Goal: Task Accomplishment & Management: Complete application form

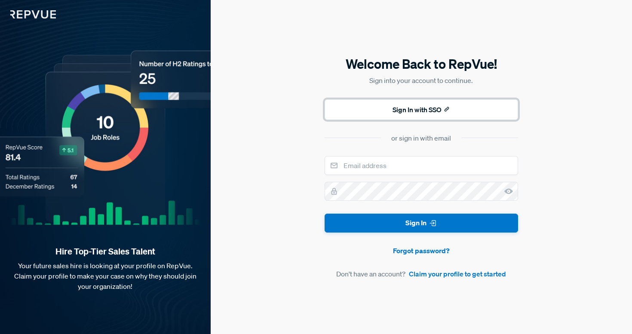
click at [440, 108] on button "Sign In with SSO" at bounding box center [420, 109] width 193 height 21
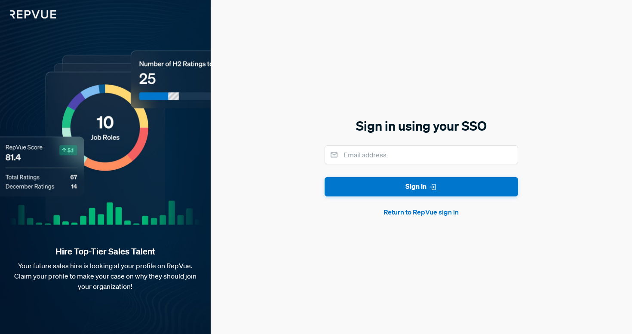
click at [430, 212] on button "Return to RepVue sign in" at bounding box center [420, 212] width 193 height 10
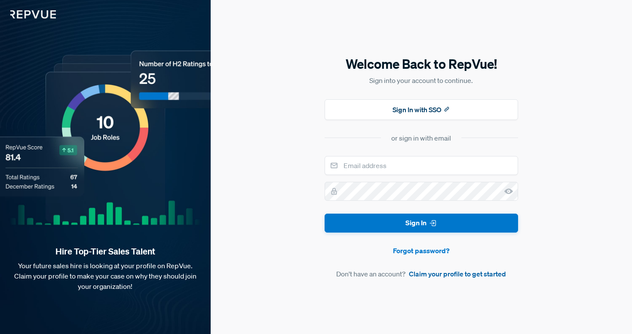
click at [437, 277] on link "Claim your profile to get started" at bounding box center [457, 274] width 97 height 10
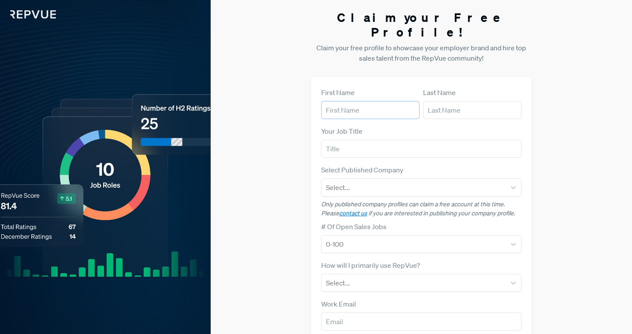
click at [364, 103] on input "text" at bounding box center [370, 110] width 98 height 18
type input "[PERSON_NAME]"
type input "[PERSON_NAME][EMAIL_ADDRESS][PERSON_NAME][DOMAIN_NAME]"
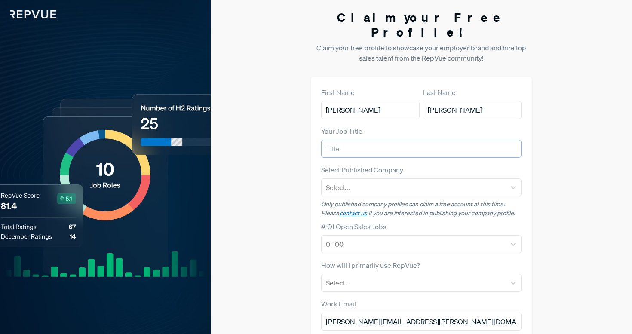
click at [374, 140] on input "text" at bounding box center [421, 149] width 201 height 18
type input "Director, People"
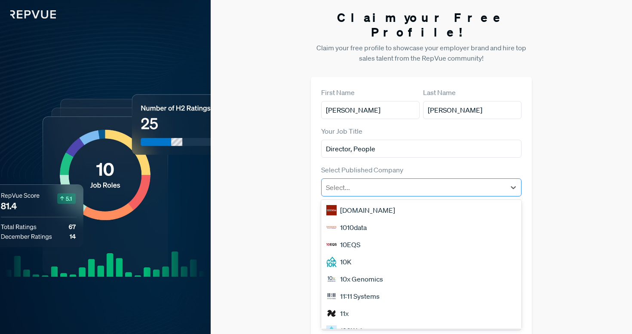
click at [364, 181] on div at bounding box center [414, 187] width 176 height 12
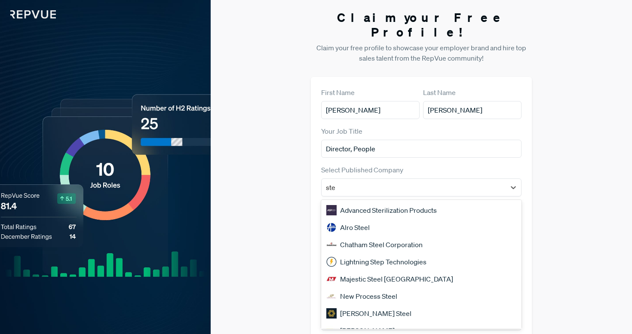
type input "Stensul"
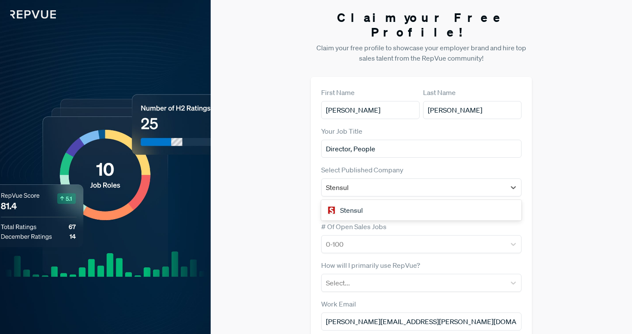
click at [371, 202] on div "Stensul" at bounding box center [421, 210] width 201 height 17
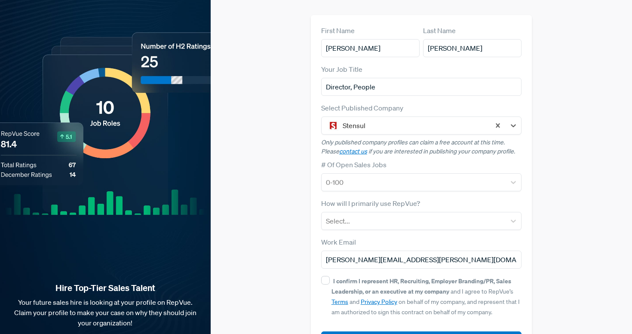
scroll to position [84, 0]
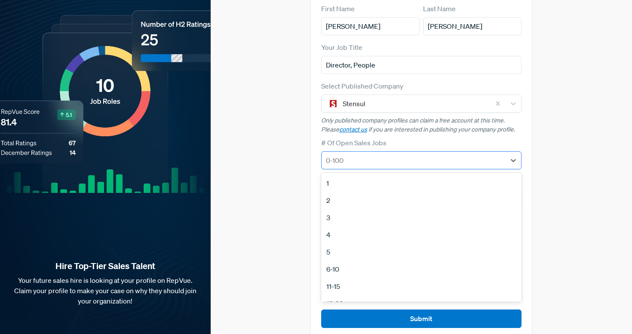
click at [366, 153] on div "0-100" at bounding box center [413, 160] width 184 height 15
click at [366, 192] on div "2" at bounding box center [421, 200] width 201 height 17
click at [366, 193] on div at bounding box center [414, 199] width 176 height 12
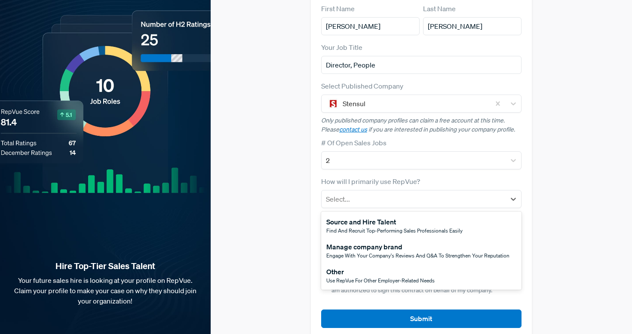
click at [371, 241] on div "Manage company brand" at bounding box center [417, 246] width 183 height 10
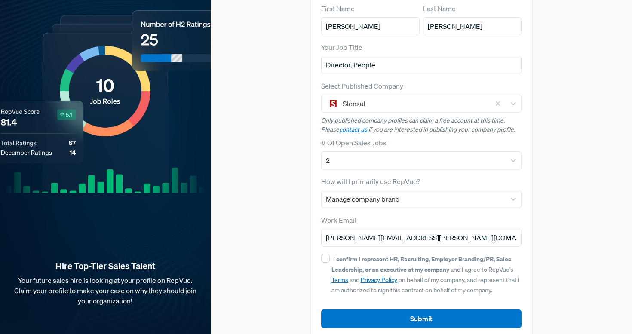
click at [325, 238] on form "First Name [PERSON_NAME] Last Name [PERSON_NAME] Your Job Title Director, Peopl…" at bounding box center [421, 165] width 201 height 324
click at [327, 254] on input "I confirm I represent HR, Recruiting, Employer Branding/PR, Sales Leadership, o…" at bounding box center [325, 258] width 9 height 9
checkbox input "true"
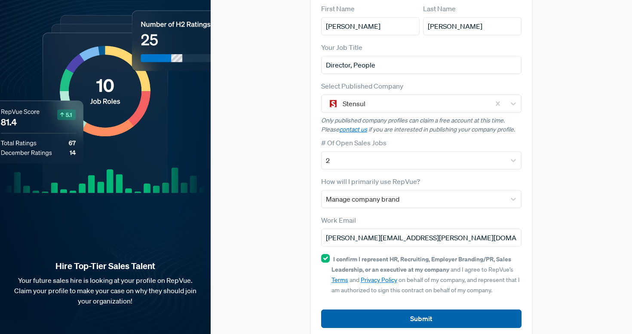
click at [385, 309] on button "Submit" at bounding box center [421, 318] width 201 height 18
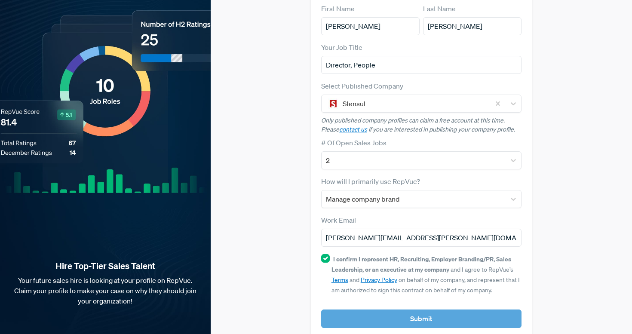
scroll to position [0, 0]
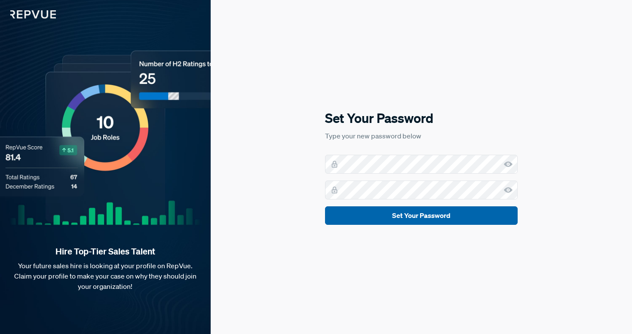
click at [449, 214] on button "Set Your Password" at bounding box center [421, 215] width 192 height 18
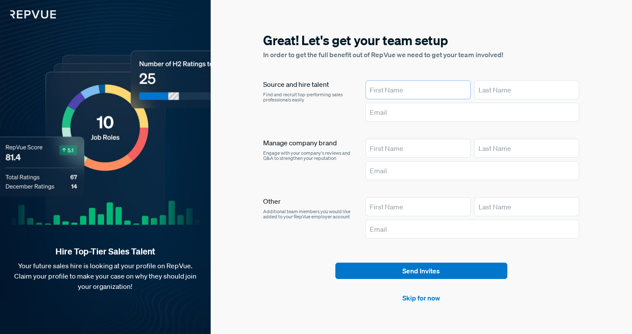
click at [429, 87] on input "text" at bounding box center [417, 89] width 105 height 19
type input "[PERSON_NAME]"
type input "[PERSON_NAME][EMAIL_ADDRESS][PERSON_NAME][DOMAIN_NAME]"
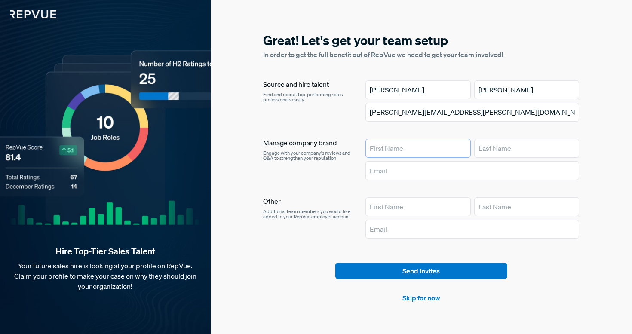
click at [404, 152] on input "text" at bounding box center [417, 148] width 105 height 19
click at [339, 182] on div "Manage company brand Engage with your company's reviews and Q&A to strengthen y…" at bounding box center [307, 161] width 88 height 45
click at [388, 148] on input "text" at bounding box center [417, 148] width 105 height 19
click at [355, 164] on article "Manage company brand Engage with your company's reviews and Q&A to strengthen y…" at bounding box center [421, 161] width 316 height 45
drag, startPoint x: 397, startPoint y: 91, endPoint x: 366, endPoint y: 88, distance: 32.0
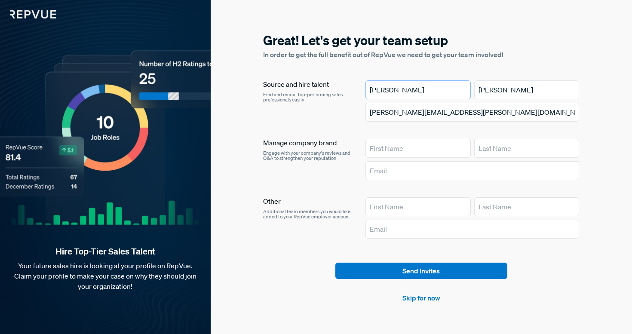
click at [366, 88] on input "[PERSON_NAME]" at bounding box center [417, 89] width 105 height 19
type input "Brooke"
type input "Lesner"
drag, startPoint x: 421, startPoint y: 112, endPoint x: 349, endPoint y: 112, distance: 71.3
click at [349, 112] on article "Source and hire talent Find and recruit top-performing sales professionals easi…" at bounding box center [421, 102] width 316 height 45
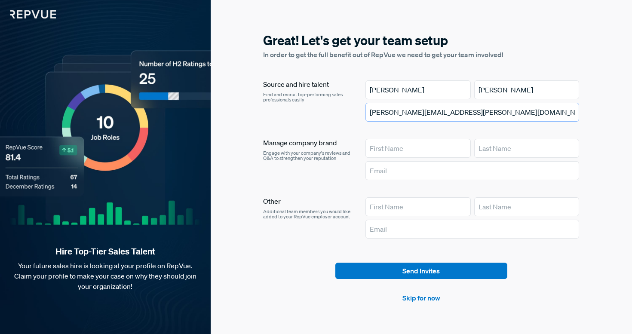
type input "brooke.lesner@stensul.com"
drag, startPoint x: 423, startPoint y: 89, endPoint x: 360, endPoint y: 89, distance: 63.2
click at [360, 89] on article "Source and hire talent Find and recruit top-performing sales professionals easi…" at bounding box center [421, 102] width 316 height 45
click at [394, 145] on input "text" at bounding box center [417, 148] width 105 height 19
paste input "Brooke"
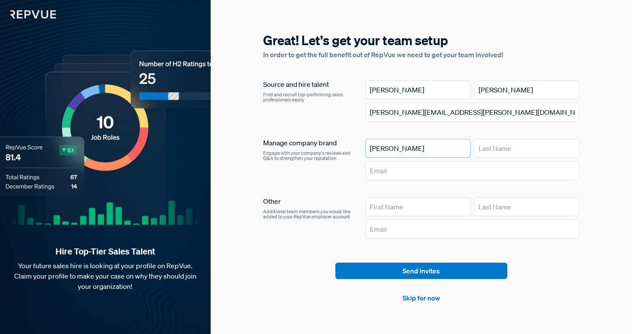
type input "Brooke"
drag, startPoint x: 514, startPoint y: 91, endPoint x: 445, endPoint y: 88, distance: 69.7
click at [445, 88] on div "Brooke Lesner" at bounding box center [472, 89] width 214 height 19
click at [498, 155] on input "text" at bounding box center [526, 148] width 105 height 19
paste input "Lesner"
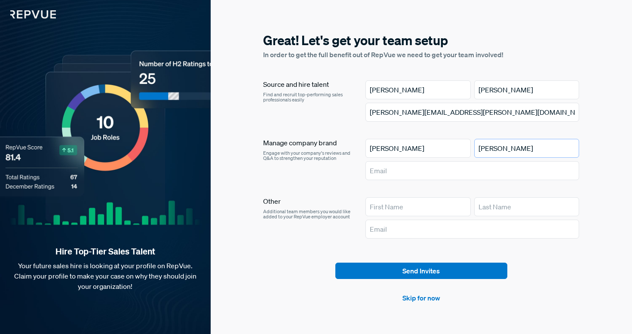
type input "Lesner"
drag, startPoint x: 454, startPoint y: 108, endPoint x: 350, endPoint y: 108, distance: 104.0
click at [350, 108] on article "Source and hire talent Find and recruit top-performing sales professionals easi…" at bounding box center [421, 102] width 316 height 45
click at [384, 171] on input "text" at bounding box center [472, 170] width 214 height 19
paste input "brooke.lesner@stensul.com"
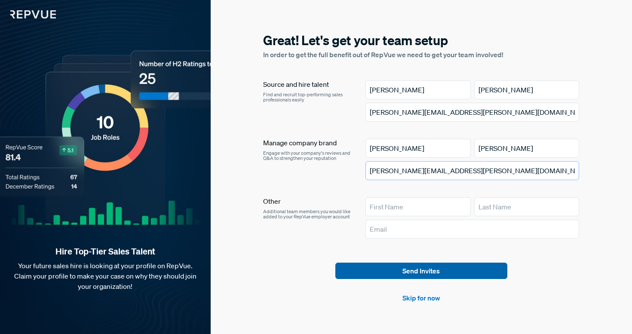
type input "brooke.lesner@stensul.com"
click at [388, 275] on button "Send Invites" at bounding box center [421, 271] width 172 height 16
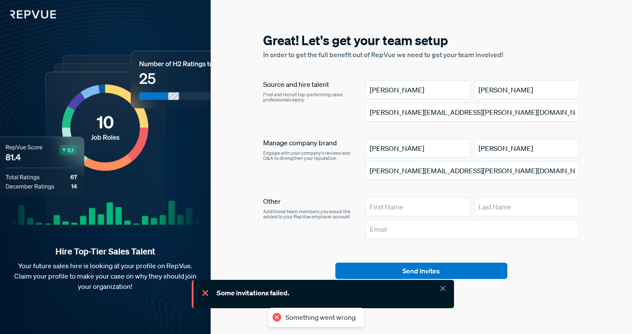
click at [439, 290] on icon at bounding box center [442, 288] width 9 height 9
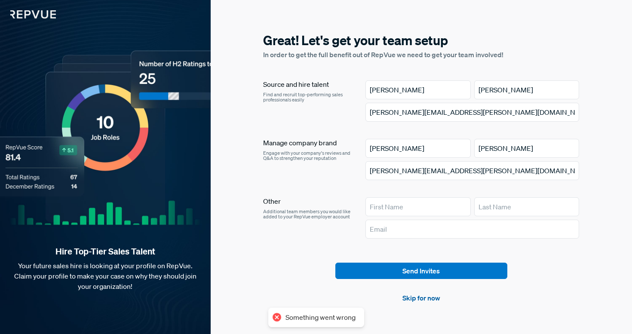
click at [425, 296] on link "Skip for now" at bounding box center [421, 298] width 38 height 10
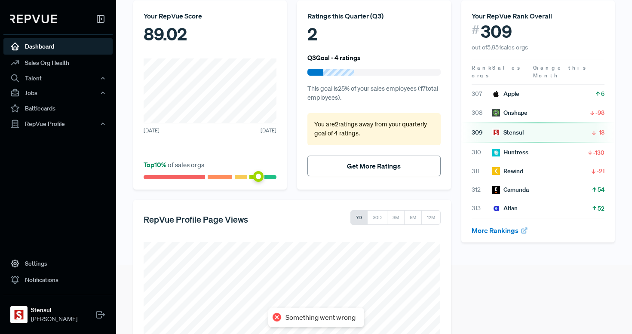
scroll to position [149, 0]
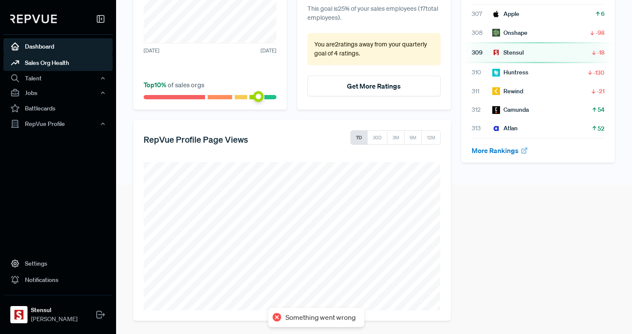
click at [58, 67] on link "Sales Org Health" at bounding box center [57, 63] width 109 height 16
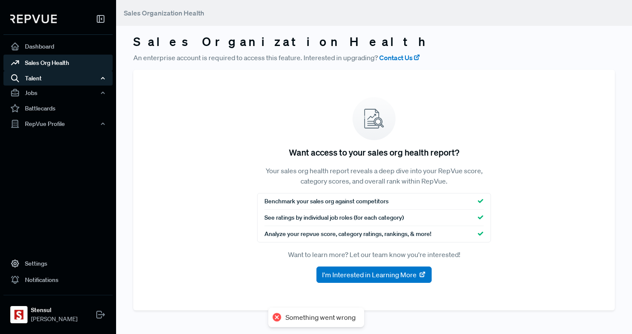
click at [41, 75] on div "Talent" at bounding box center [57, 78] width 109 height 15
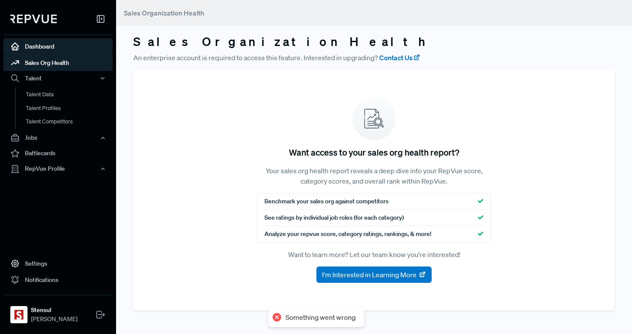
click at [43, 48] on link "Dashboard" at bounding box center [57, 46] width 109 height 16
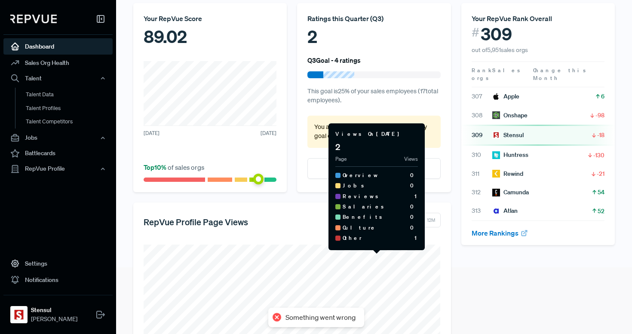
scroll to position [3, 0]
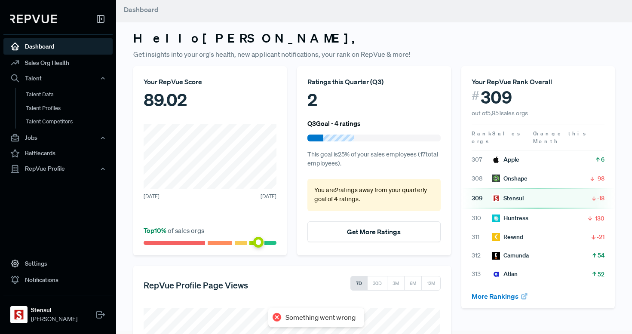
click at [338, 95] on div "2" at bounding box center [373, 100] width 133 height 26
click at [379, 231] on button "Get More Ratings" at bounding box center [373, 231] width 133 height 21
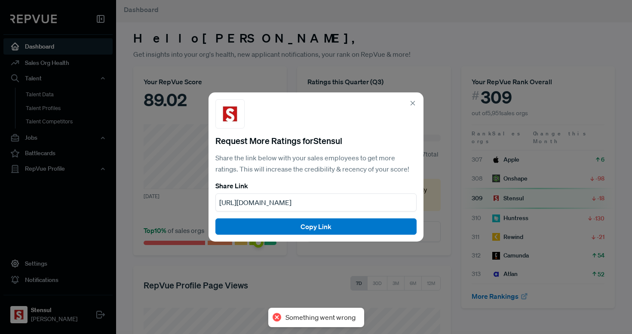
click at [411, 101] on use at bounding box center [413, 103] width 4 height 4
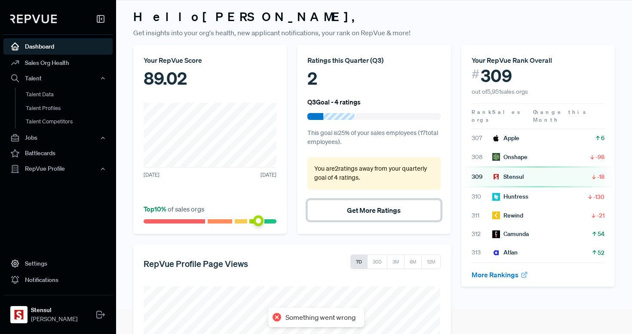
scroll to position [149, 0]
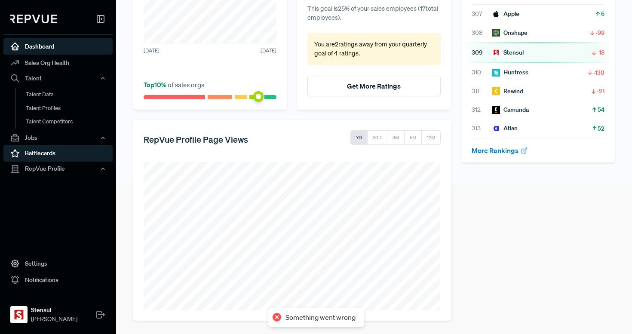
click at [56, 152] on link "Battlecards" at bounding box center [57, 153] width 109 height 16
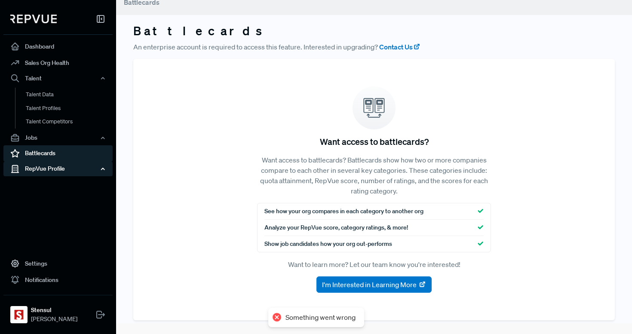
click at [59, 165] on div "RepVue Profile" at bounding box center [57, 168] width 109 height 15
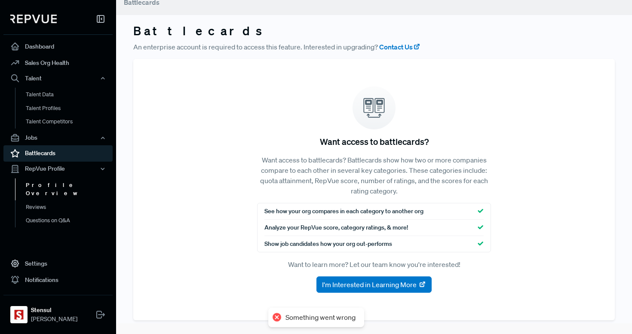
click at [61, 185] on link "Profile Overview" at bounding box center [69, 189] width 109 height 22
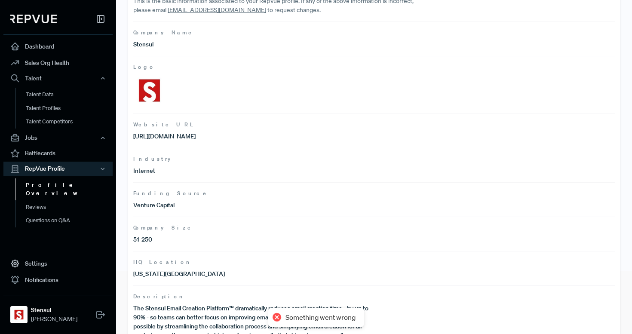
scroll to position [86, 0]
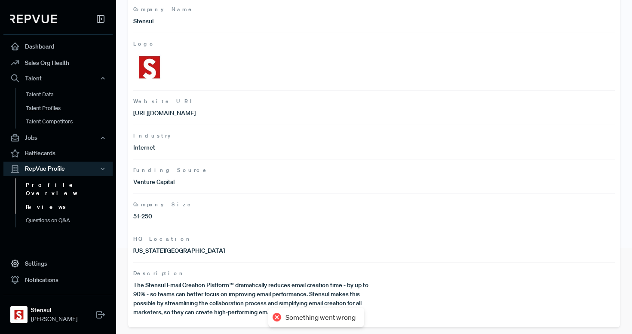
click at [52, 200] on link "Reviews" at bounding box center [69, 207] width 109 height 14
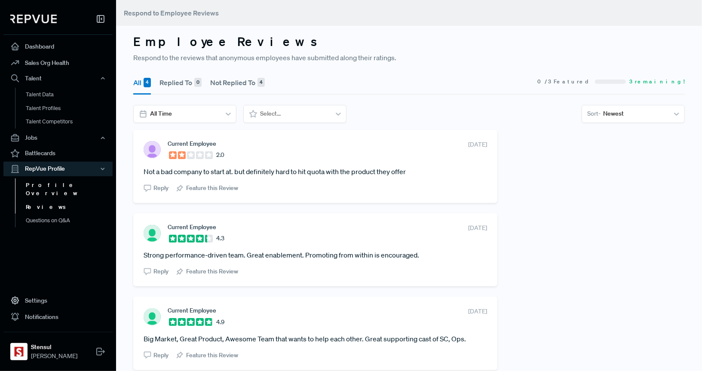
click at [65, 189] on link "Profile Overview" at bounding box center [69, 189] width 109 height 22
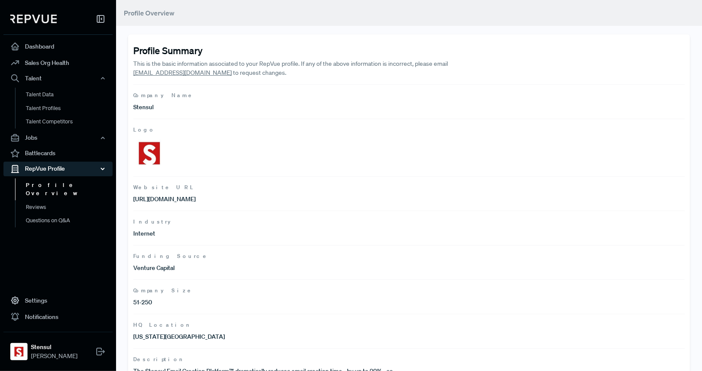
click at [38, 164] on div "RepVue Profile" at bounding box center [57, 169] width 109 height 15
click at [44, 163] on div "RepVue Profile" at bounding box center [57, 169] width 109 height 15
click at [55, 201] on link "Reviews" at bounding box center [69, 207] width 109 height 14
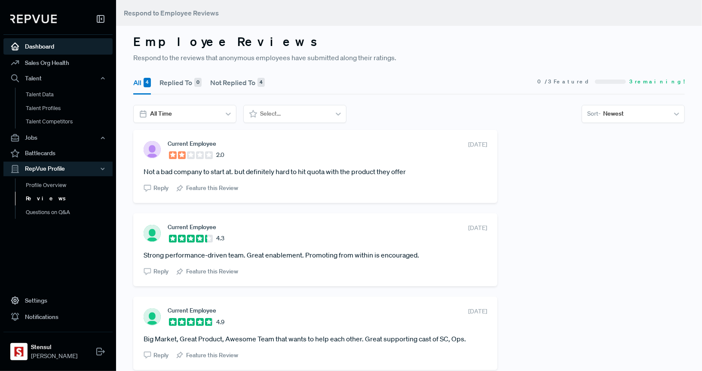
click at [52, 47] on link "Dashboard" at bounding box center [57, 46] width 109 height 16
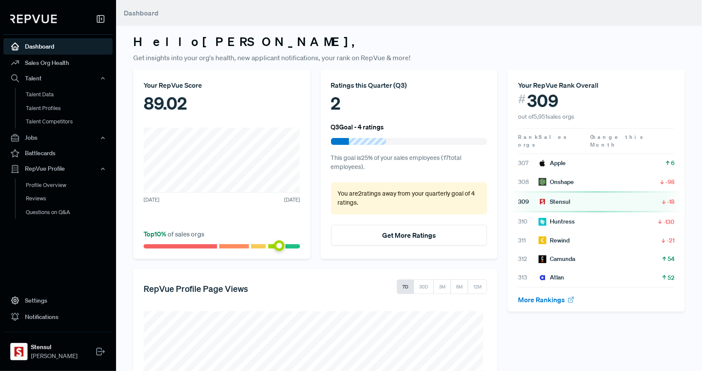
click at [140, 72] on div "Your RepVue Score 89.02 April 2022 September 2025 Top 10 % of sales orgs" at bounding box center [221, 164] width 177 height 189
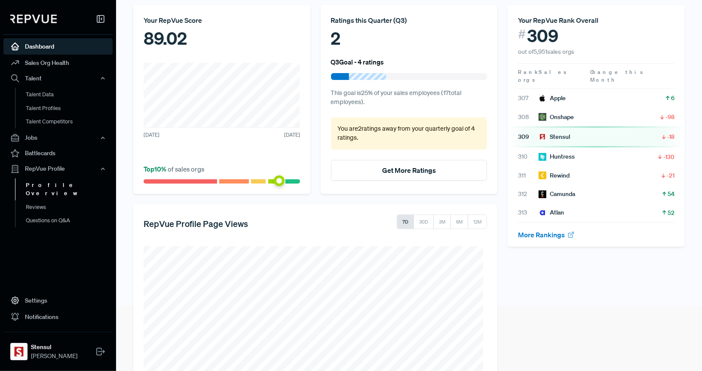
scroll to position [133, 0]
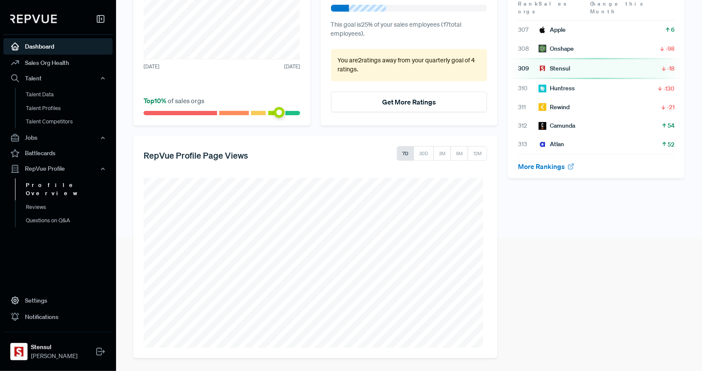
click at [58, 188] on link "Profile Overview" at bounding box center [69, 189] width 109 height 22
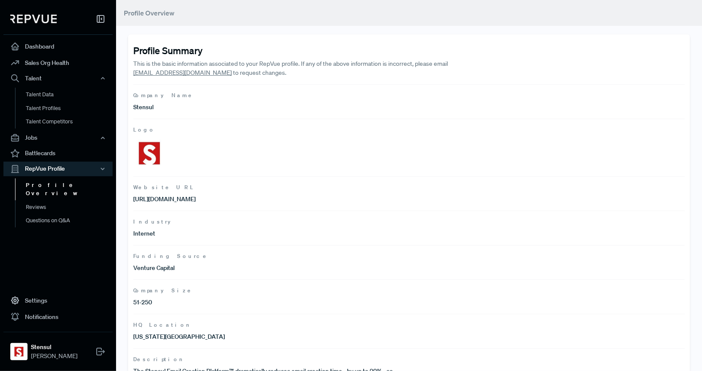
scroll to position [47, 0]
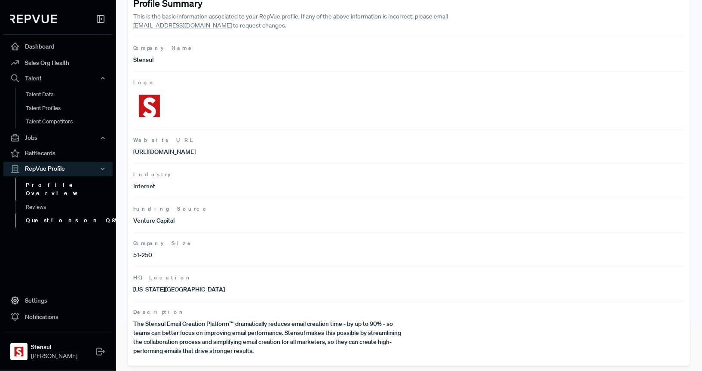
click at [55, 214] on link "Questions on Q&A" at bounding box center [69, 221] width 109 height 14
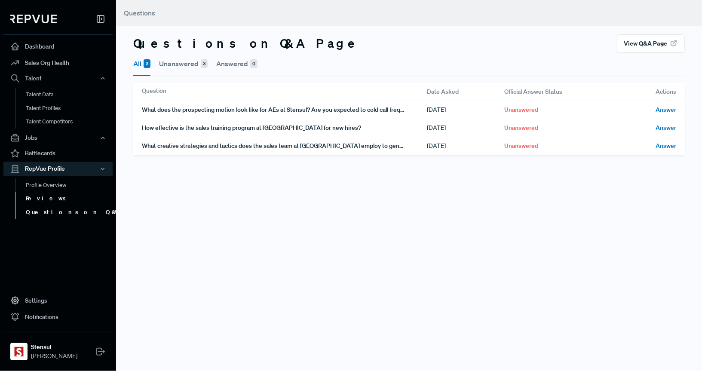
click at [55, 203] on link "Reviews" at bounding box center [69, 199] width 109 height 14
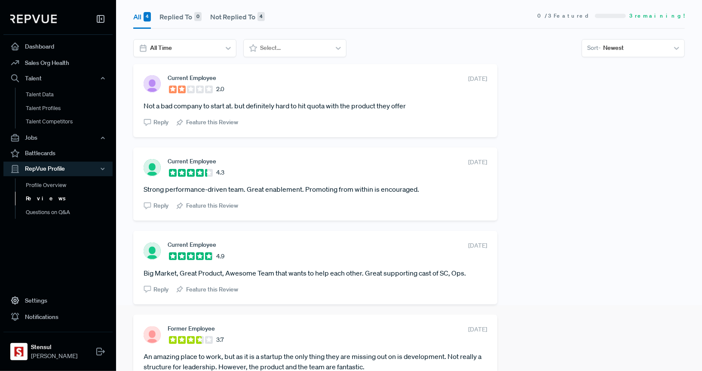
scroll to position [27, 0]
